Goal: Information Seeking & Learning: Learn about a topic

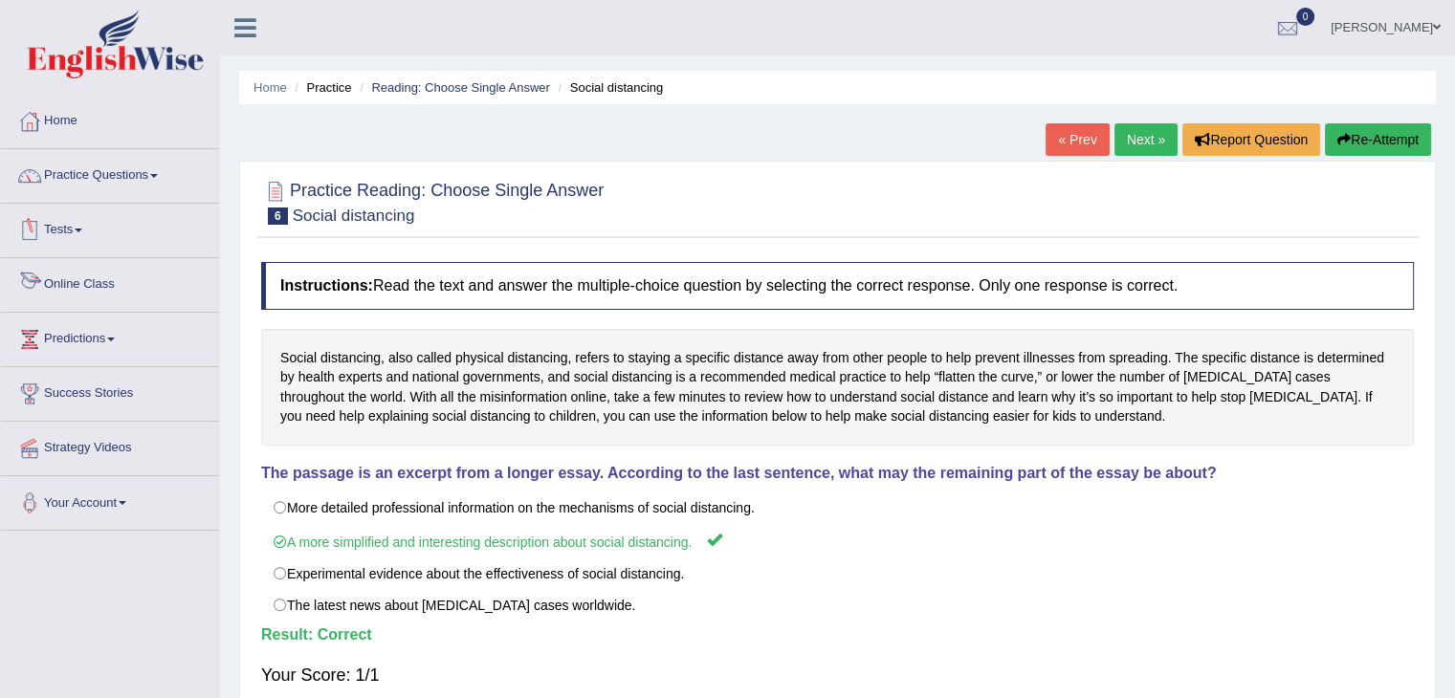
click at [105, 281] on link "Online Class" at bounding box center [110, 282] width 218 height 48
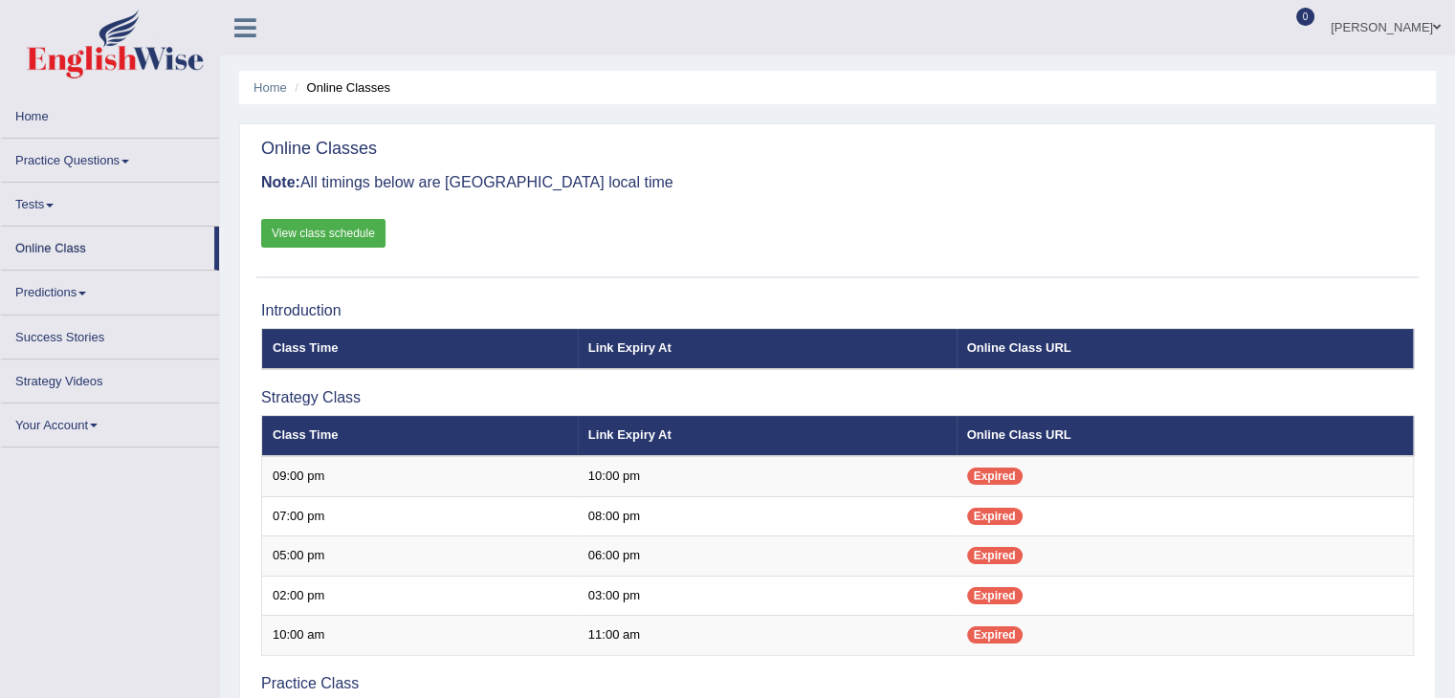
click at [349, 236] on link "View class schedule" at bounding box center [323, 233] width 124 height 29
